Goal: Information Seeking & Learning: Learn about a topic

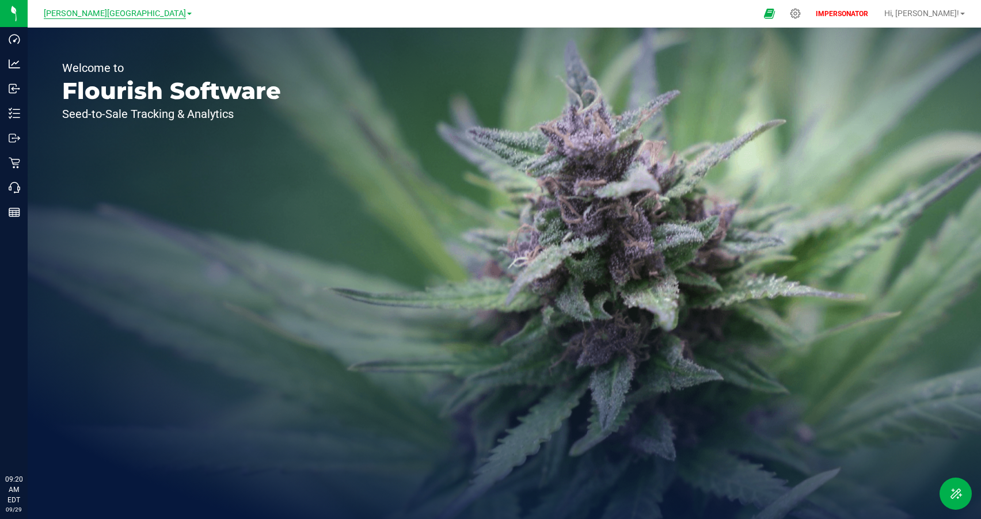
click at [146, 14] on span "[PERSON_NAME][GEOGRAPHIC_DATA]" at bounding box center [115, 14] width 142 height 10
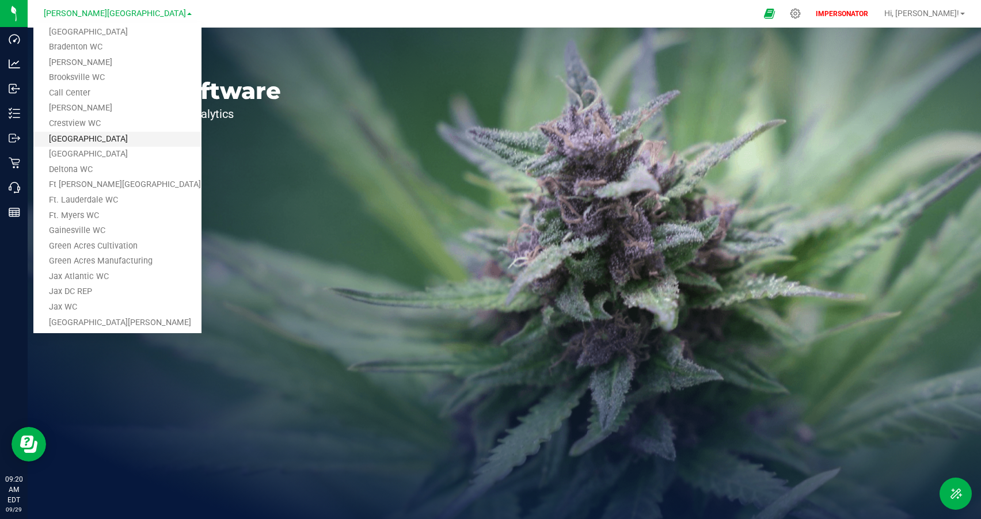
scroll to position [26, 0]
click at [140, 256] on link "Green Acres Manufacturing" at bounding box center [117, 260] width 168 height 16
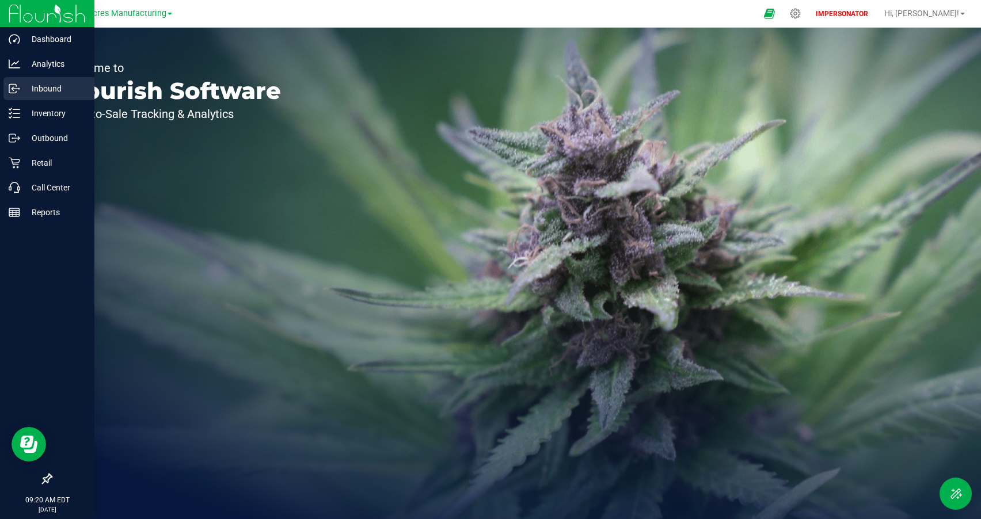
click at [20, 88] on p "Inbound" at bounding box center [54, 89] width 69 height 14
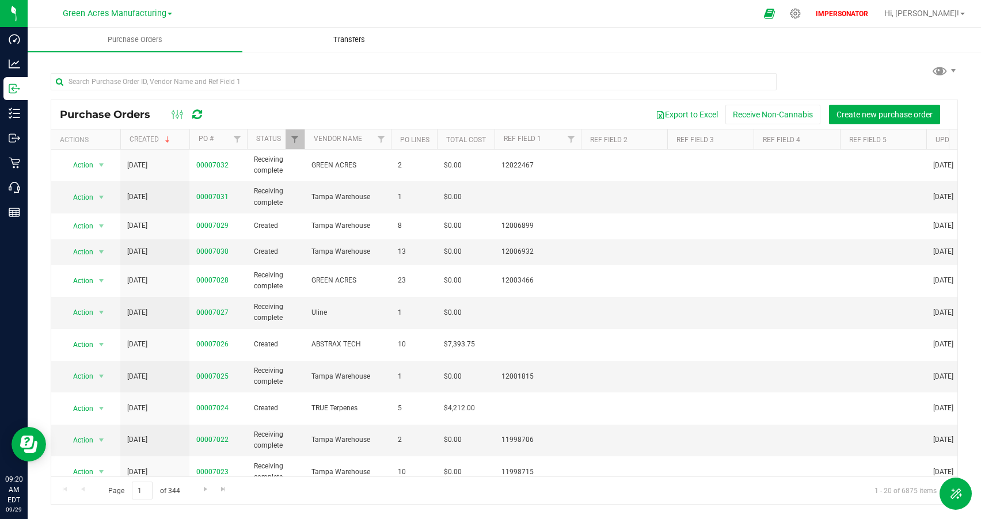
click at [351, 40] on span "Transfers" at bounding box center [349, 40] width 63 height 10
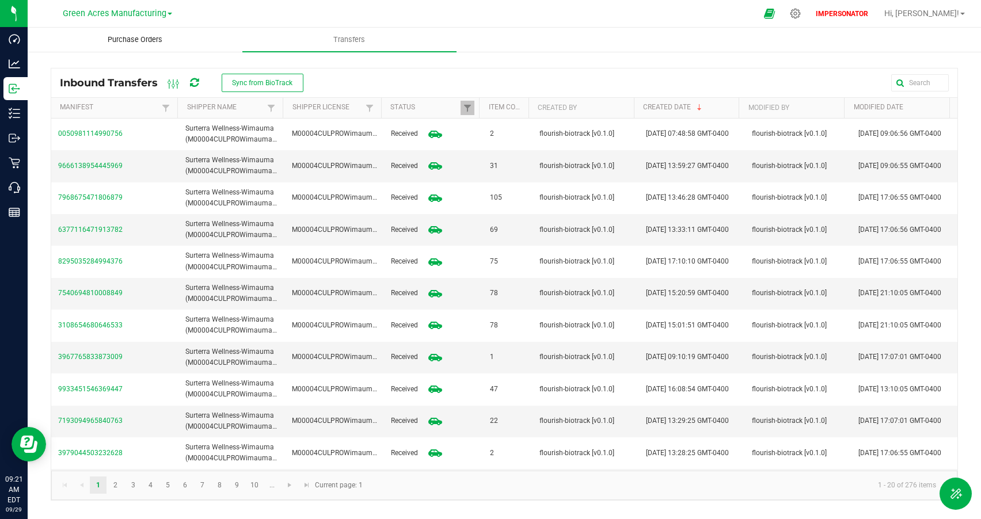
click at [123, 41] on span "Purchase Orders" at bounding box center [135, 40] width 86 height 10
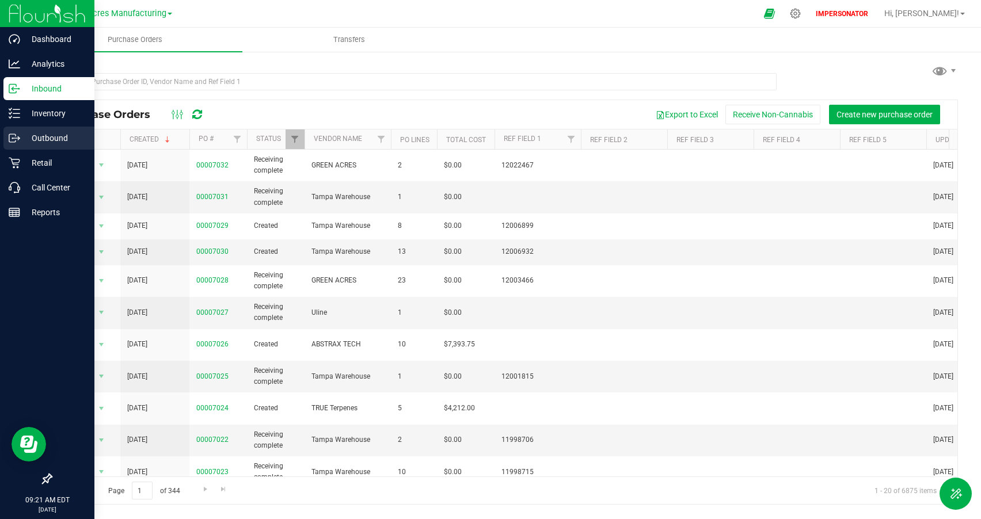
click at [13, 141] on icon at bounding box center [15, 138] width 12 height 12
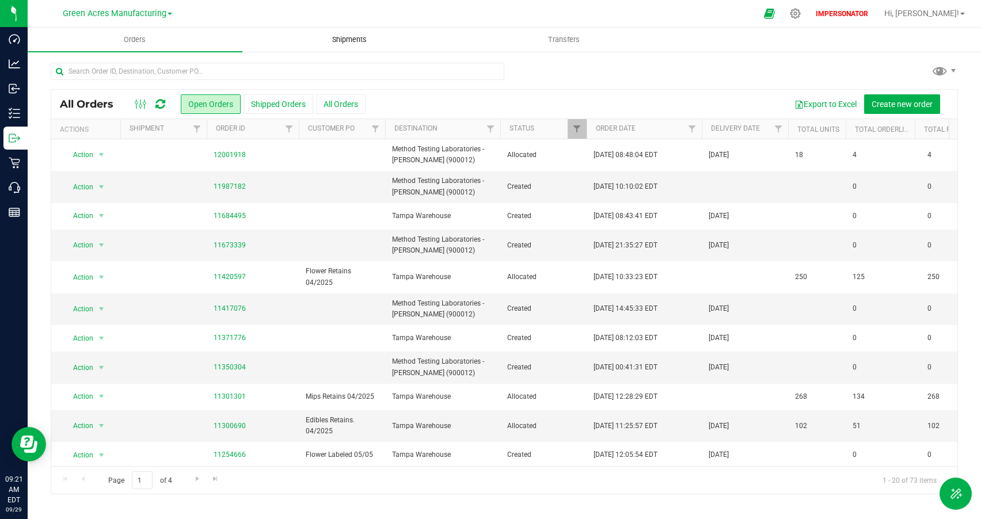
click at [355, 40] on span "Shipments" at bounding box center [350, 40] width 66 height 10
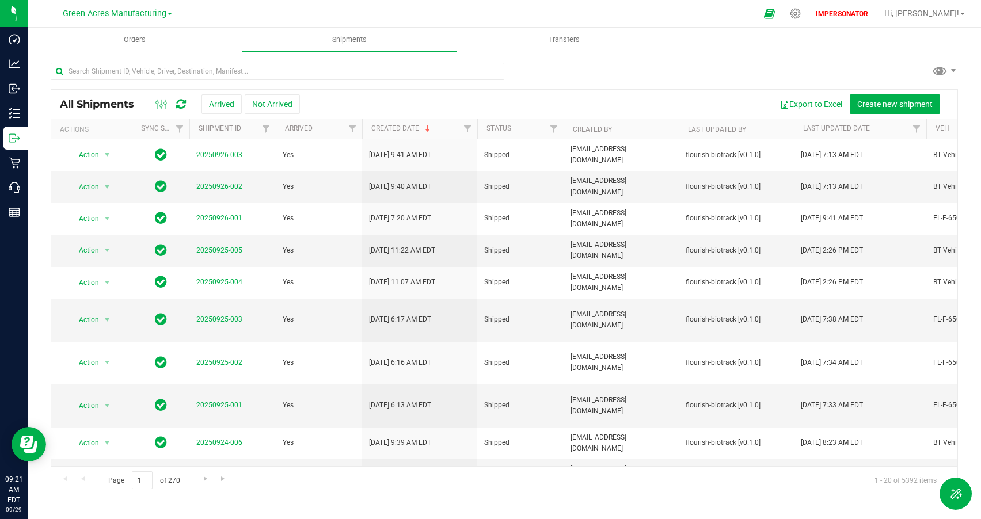
scroll to position [219, 0]
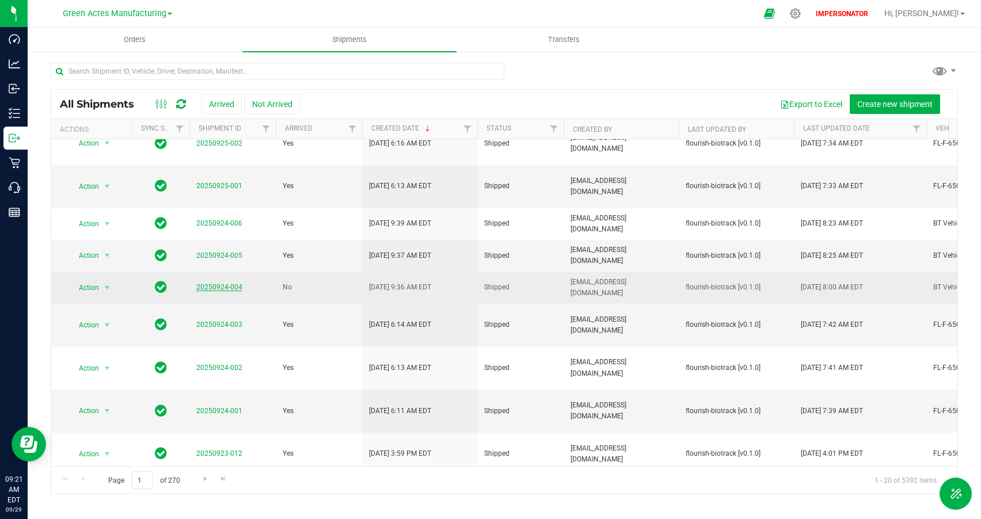
click at [222, 291] on link "20250924-004" at bounding box center [219, 287] width 46 height 8
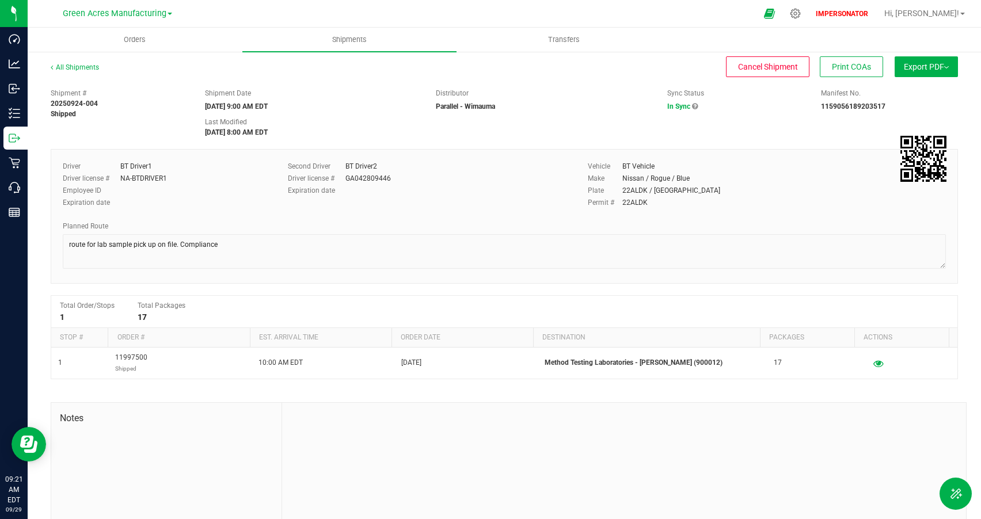
drag, startPoint x: 50, startPoint y: 94, endPoint x: 92, endPoint y: 111, distance: 45.4
click at [92, 111] on div "Shipment # 20250924-004 Shipped" at bounding box center [119, 103] width 154 height 31
copy div "Shipment # 20250924-004 Shipped"
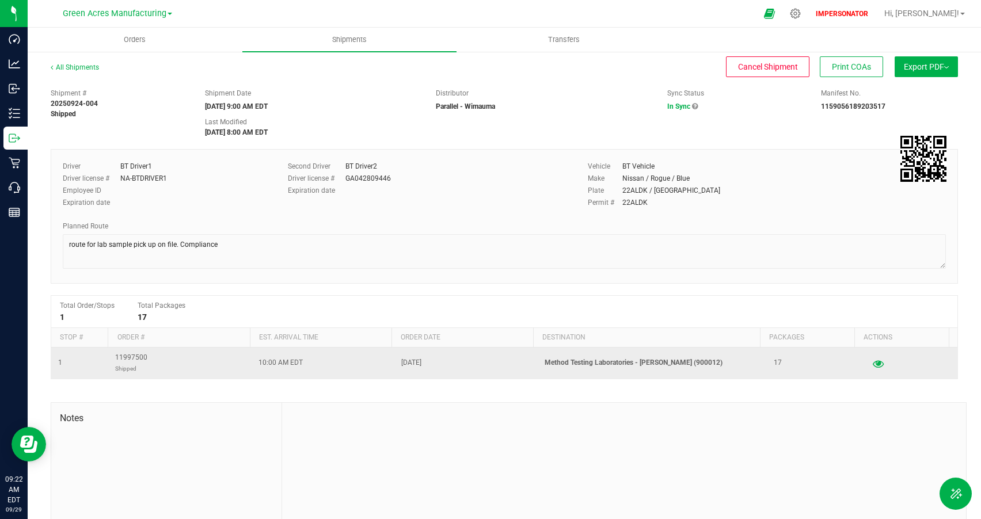
click at [873, 366] on icon "button" at bounding box center [878, 363] width 11 height 8
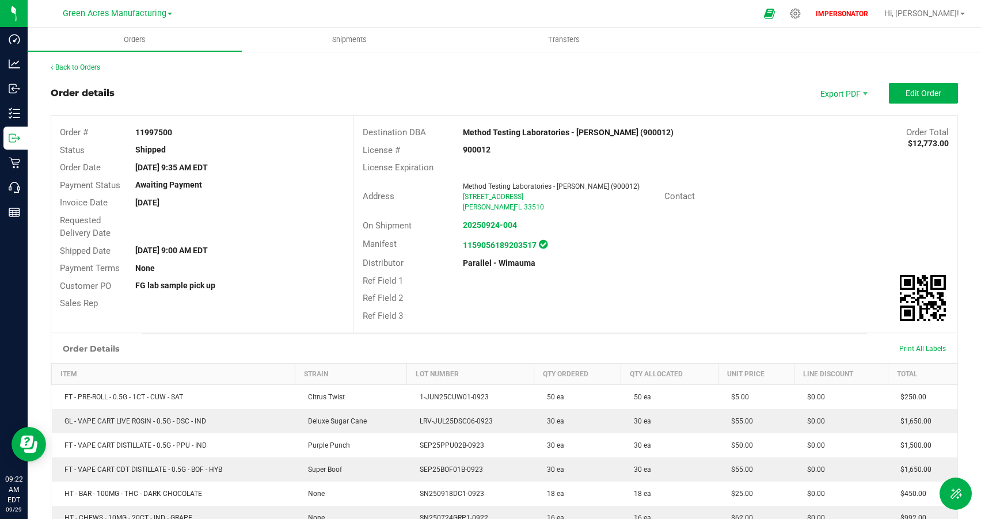
drag, startPoint x: 185, startPoint y: 132, endPoint x: 62, endPoint y: 130, distance: 123.8
click at [62, 130] on div "Order # 11997500" at bounding box center [202, 133] width 302 height 18
copy div "Order # 11997500"
click at [489, 247] on strong "1159056189203517" at bounding box center [500, 245] width 74 height 9
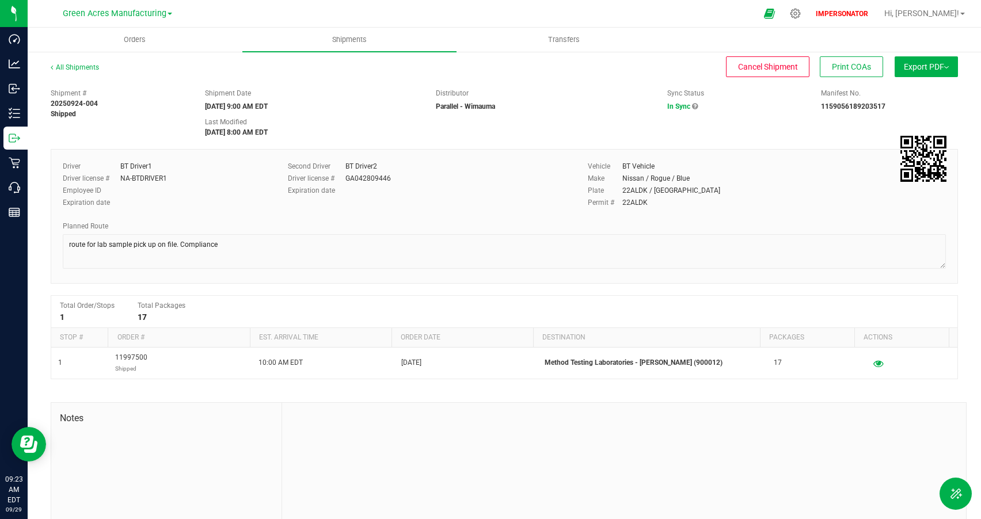
drag, startPoint x: 815, startPoint y: 93, endPoint x: 879, endPoint y: 103, distance: 64.1
click at [879, 102] on div "Manifest No. 1159056189203517" at bounding box center [889, 100] width 154 height 24
copy div "Manifest No. 1159056189203517"
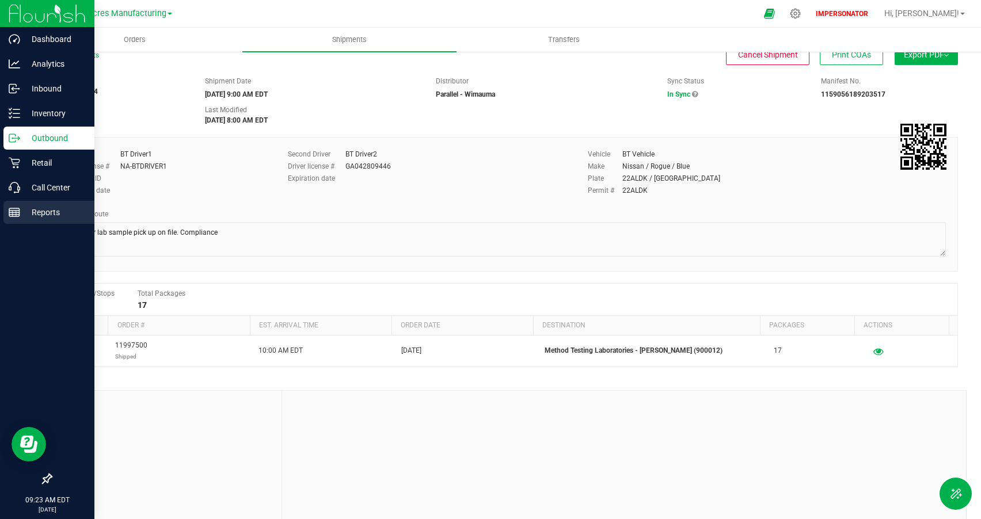
scroll to position [24, 0]
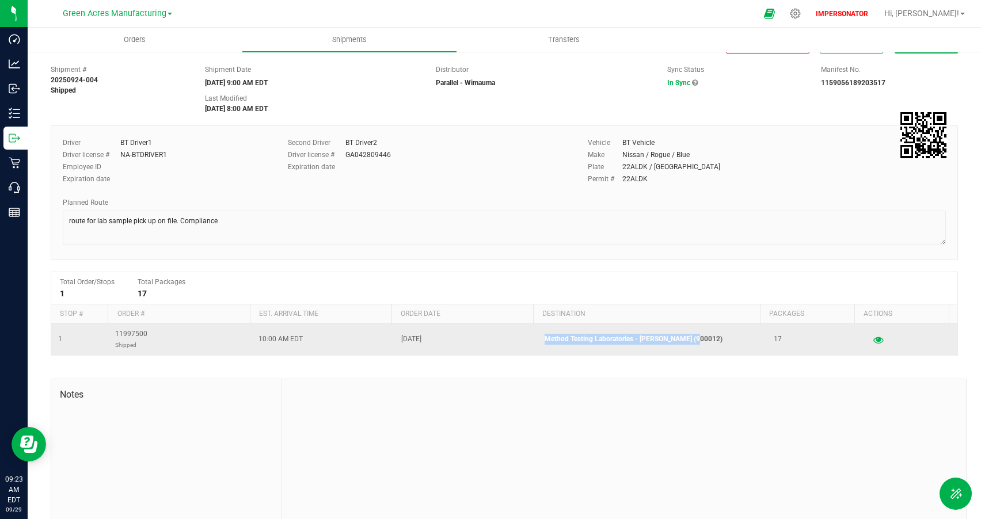
drag, startPoint x: 654, startPoint y: 337, endPoint x: 534, endPoint y: 339, distance: 119.2
click at [538, 339] on td "Method Testing Laboratories - Brandon (900012)" at bounding box center [652, 339] width 229 height 31
copy p "Method Testing Laboratories - Brandon (900012)"
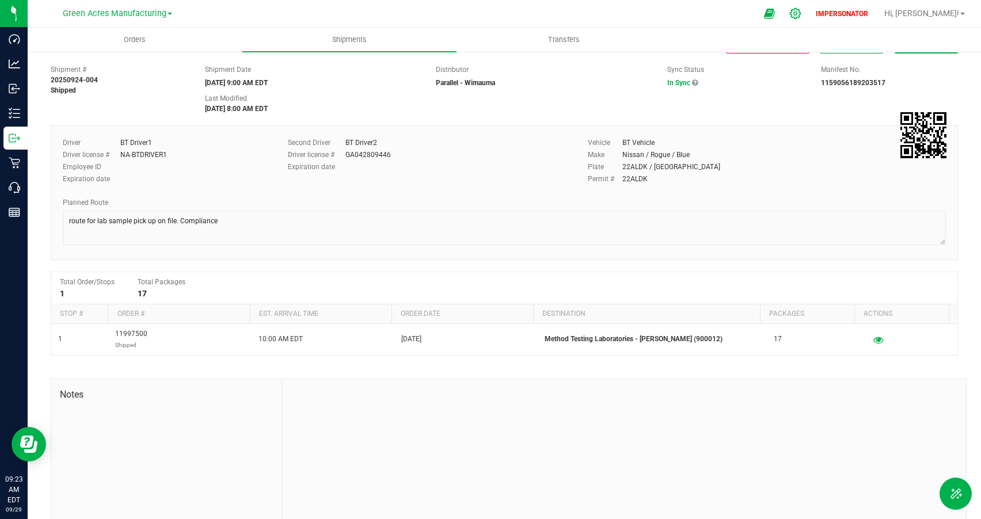
click at [810, 20] on div at bounding box center [795, 13] width 29 height 25
click at [802, 14] on icon at bounding box center [795, 13] width 12 height 12
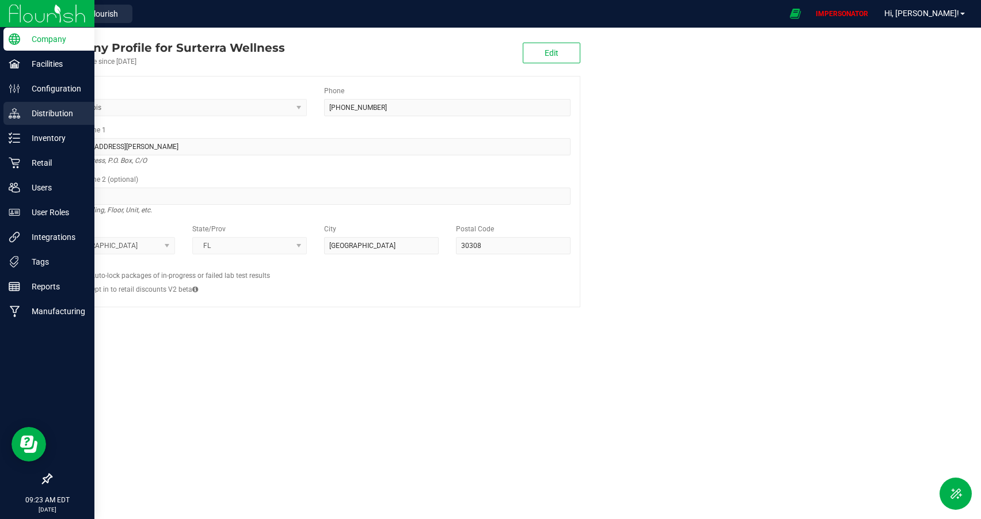
click at [48, 115] on p "Distribution" at bounding box center [54, 114] width 69 height 14
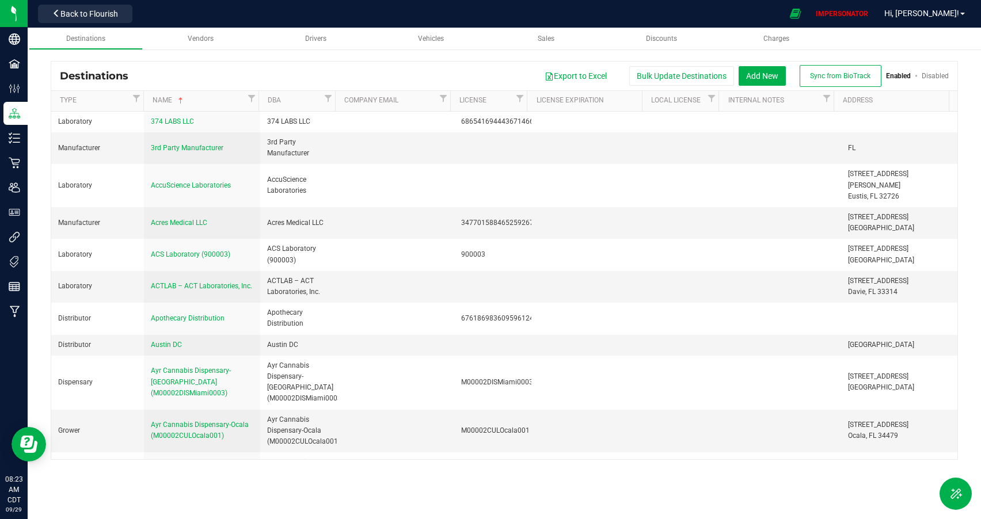
click at [232, 78] on div "Export to Excel Bulk Update Destinations Add New Sync from BioTrack Enabled Dis…" at bounding box center [543, 76] width 812 height 22
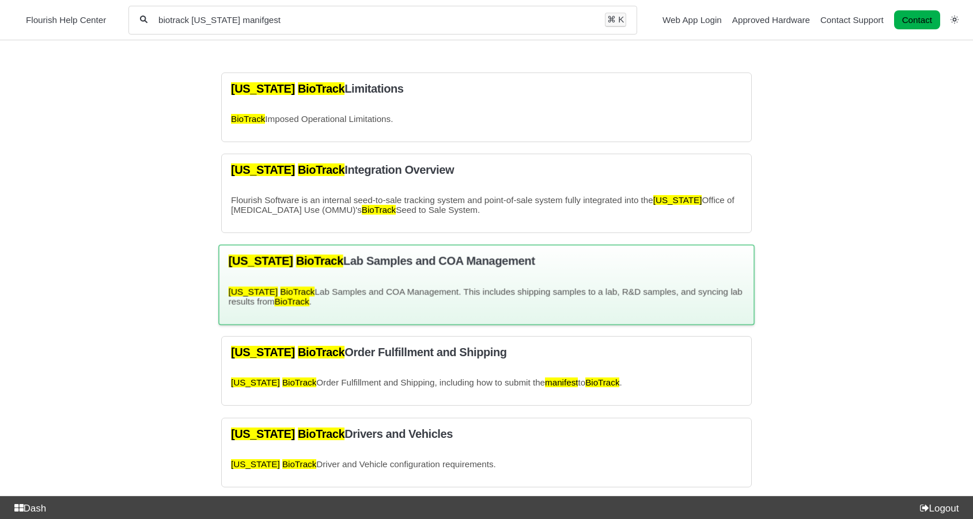
scroll to position [100, 0]
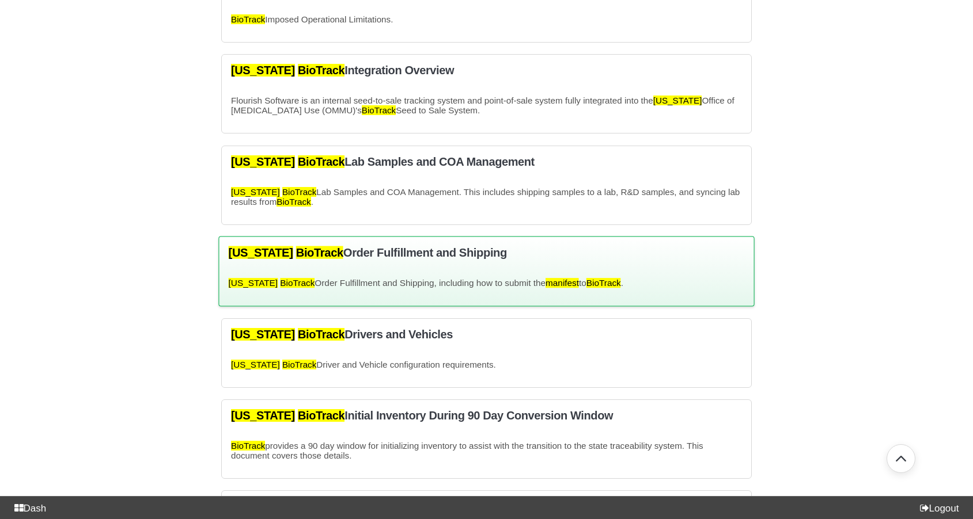
click at [336, 248] on div "Florida BioTrack Order Fulfillment and Shipping Florida BioTrack Order Fulfillm…" at bounding box center [486, 272] width 536 height 71
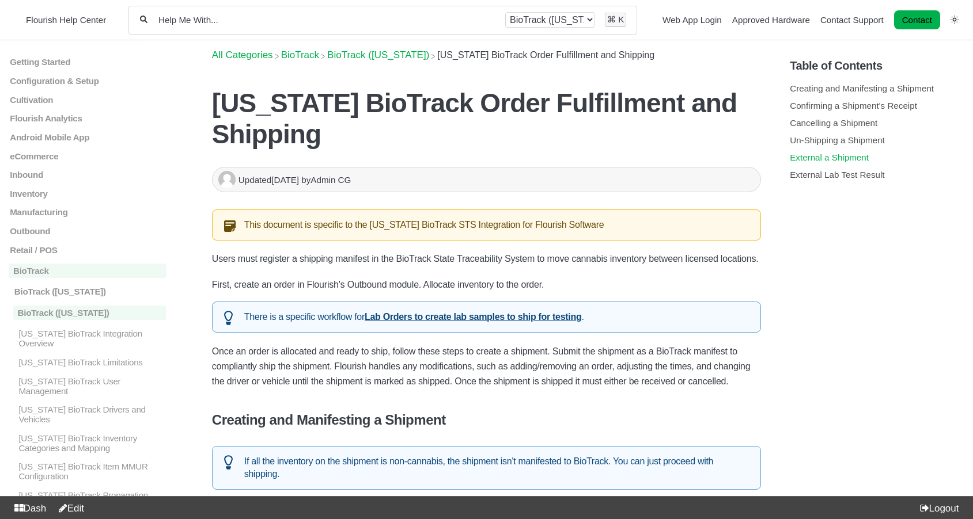
click at [811, 159] on link "External a Shipment" at bounding box center [828, 158] width 79 height 10
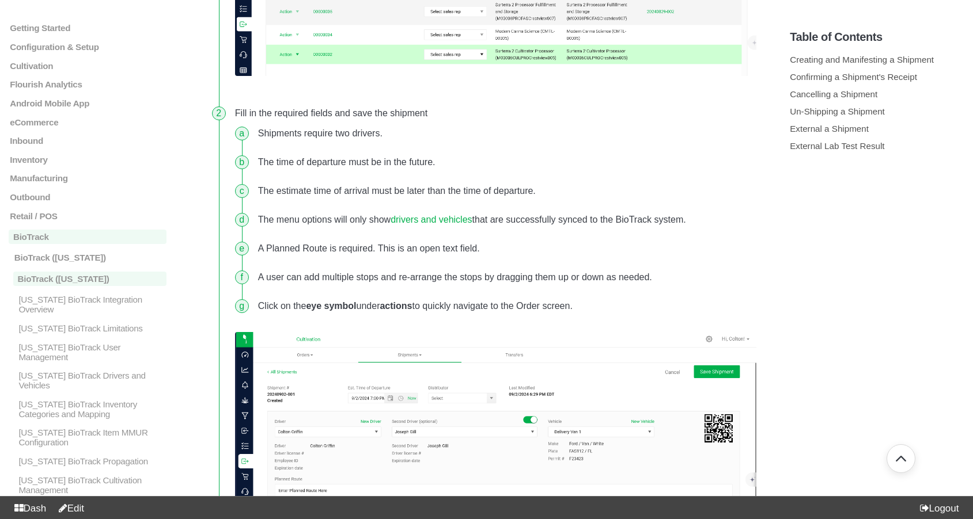
scroll to position [612, 0]
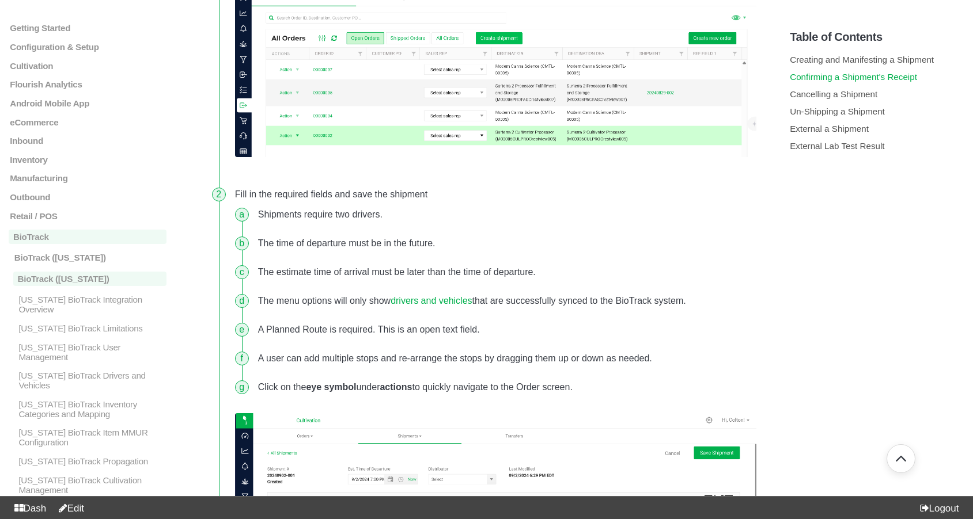
click at [802, 78] on link "Confirming a Shipment's Receipt" at bounding box center [852, 77] width 127 height 10
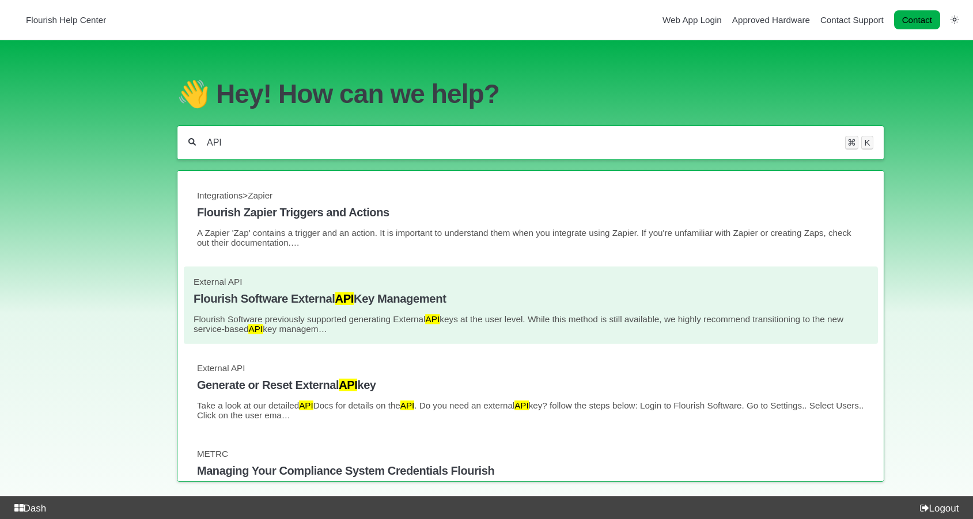
type input "API"
click at [381, 303] on link "External API Flourish Software External API Key Management Flourish Software pr…" at bounding box center [530, 305] width 674 height 58
